Goal: Find contact information: Find contact information

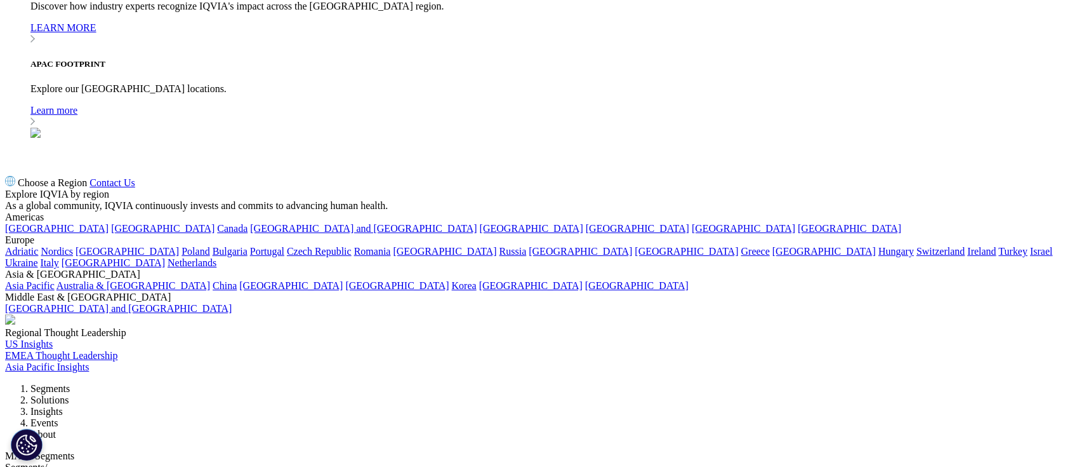
scroll to position [1392, 0]
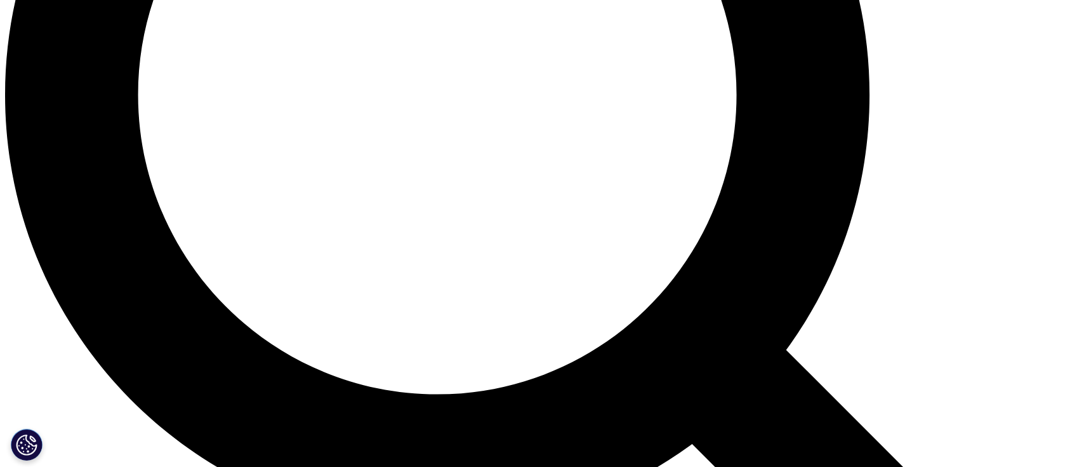
scroll to position [169, 0]
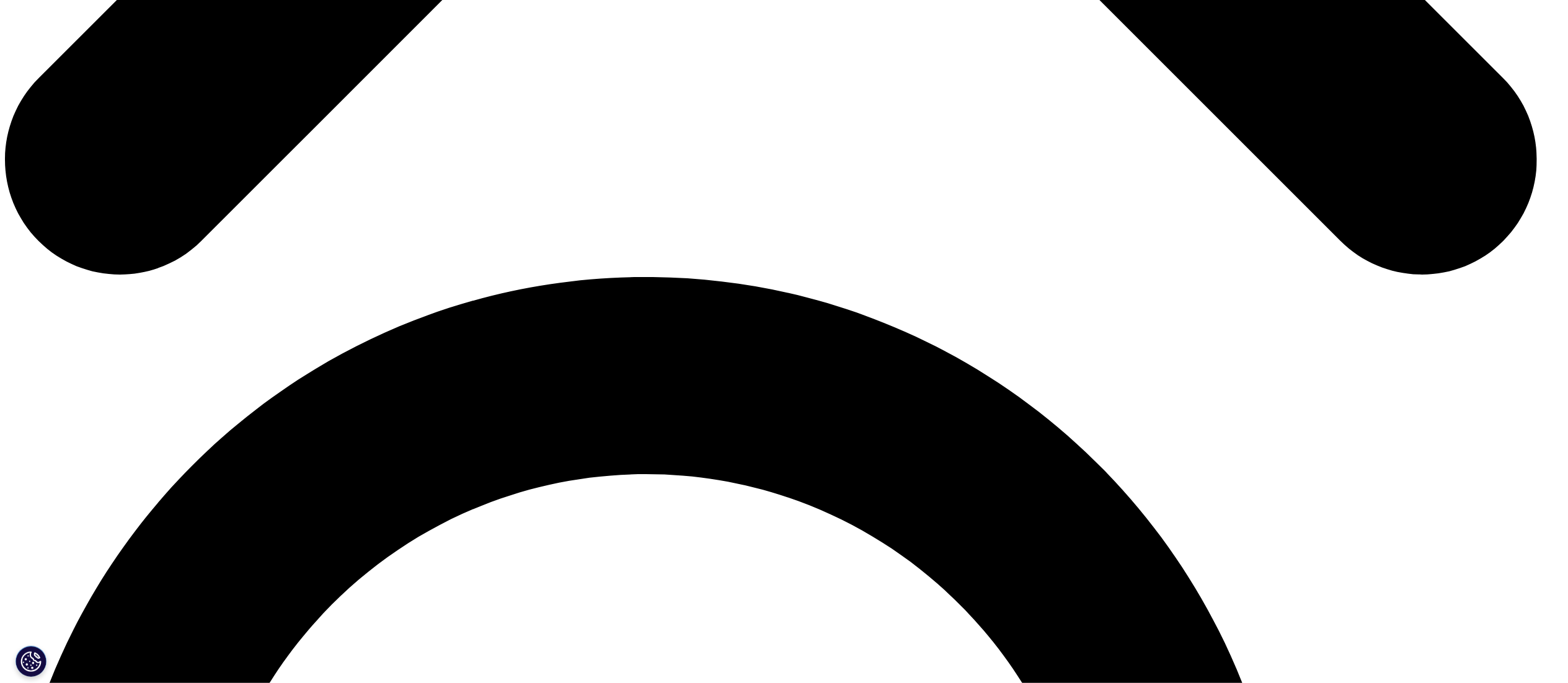
scroll to position [1237, 0]
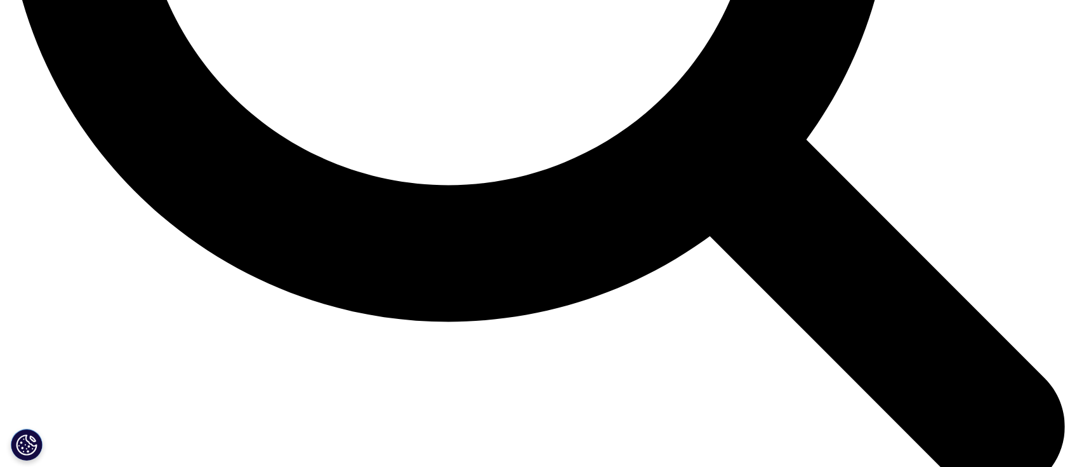
scroll to position [1478, 0]
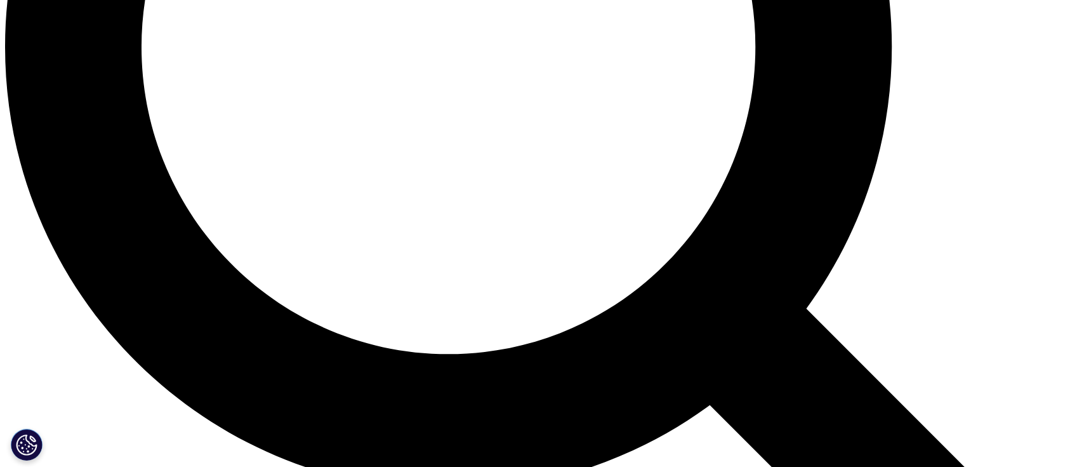
drag, startPoint x: 538, startPoint y: 159, endPoint x: 574, endPoint y: 185, distance: 44.4
copy strong "IQVIA's Hospital Information System"
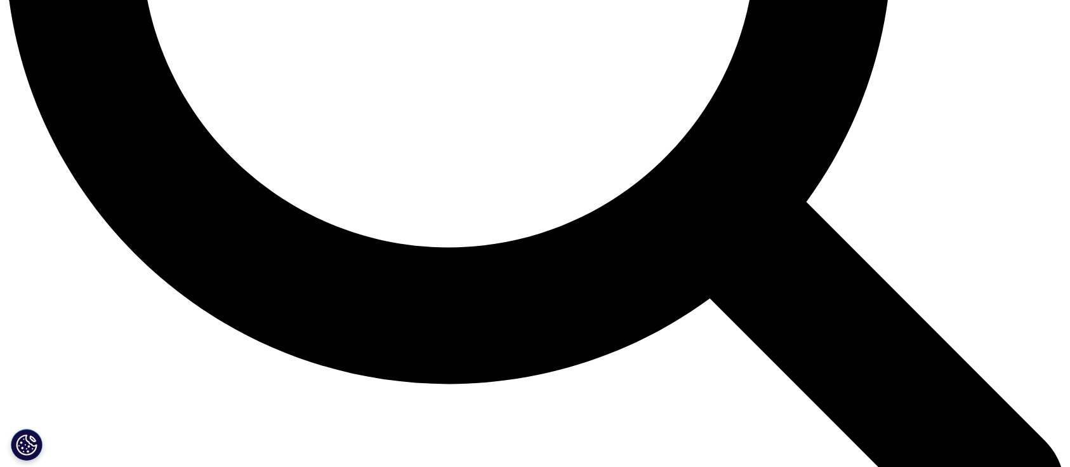
scroll to position [1647, 0]
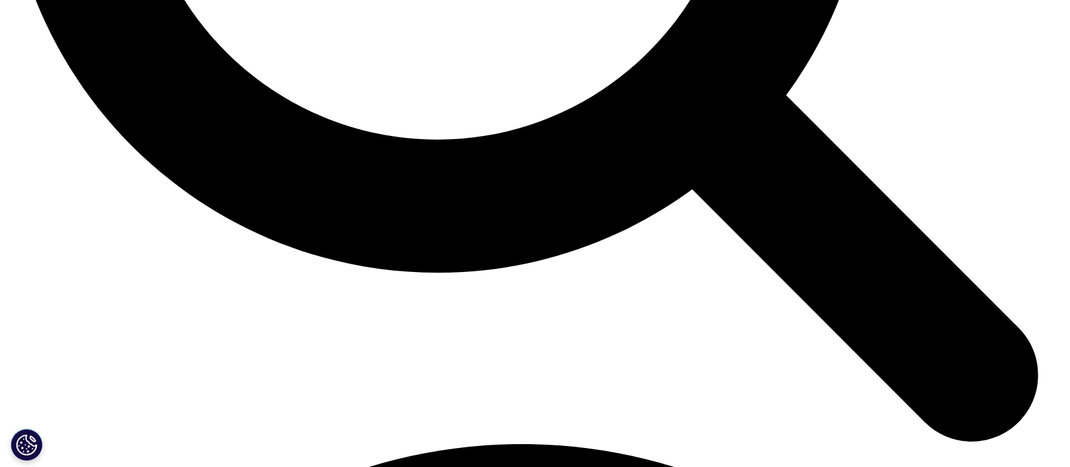
scroll to position [0, 0]
